Goal: Task Accomplishment & Management: Manage account settings

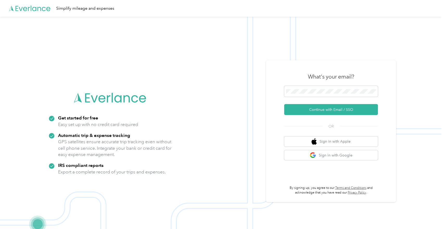
click at [415, 181] on img at bounding box center [221, 131] width 442 height 229
click at [327, 105] on button "Continue with Email / SSO" at bounding box center [331, 109] width 94 height 11
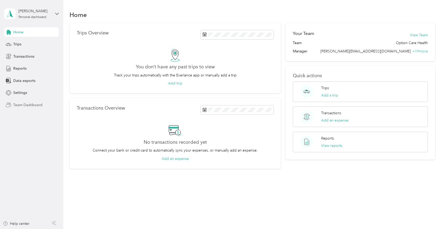
click at [24, 104] on span "Team Dashboard" at bounding box center [27, 104] width 29 height 5
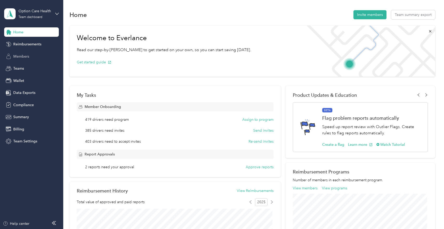
click at [23, 55] on span "Members" at bounding box center [21, 56] width 16 height 5
